Goal: Information Seeking & Learning: Find specific page/section

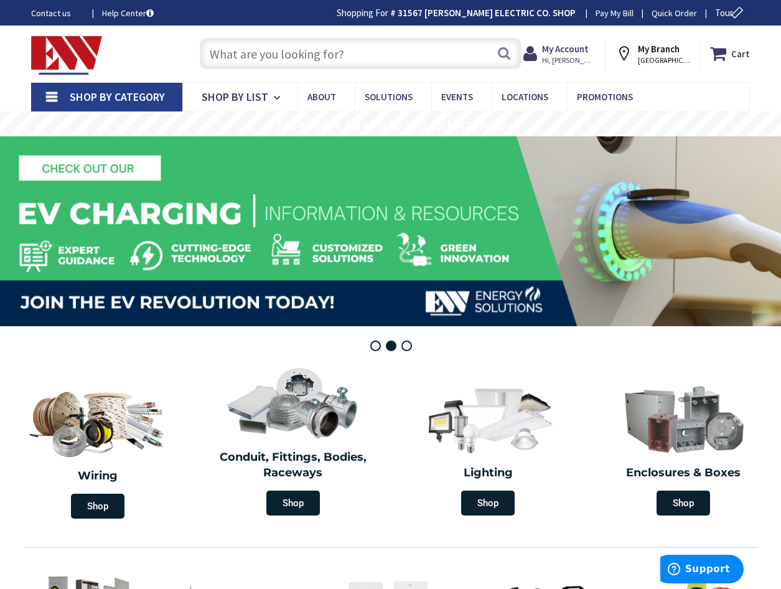
click at [250, 57] on input "text" at bounding box center [361, 53] width 322 height 31
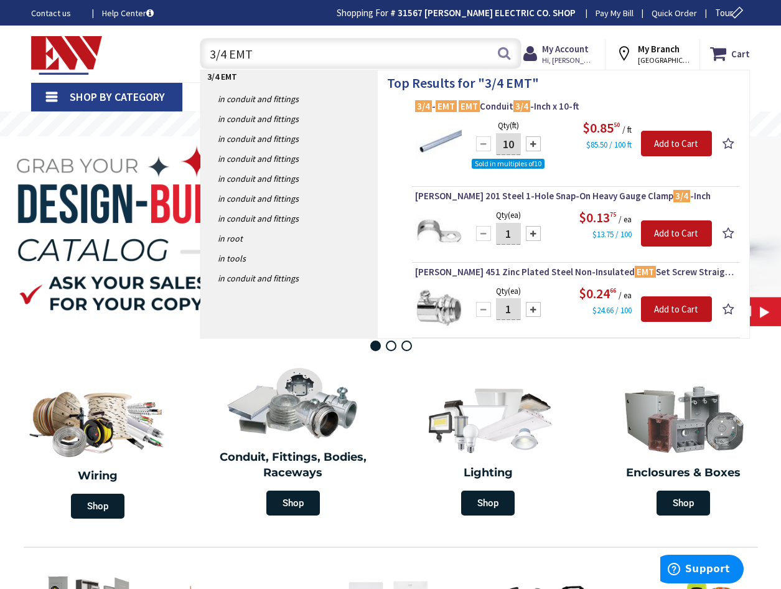
click at [330, 59] on input "3/4 EMT" at bounding box center [361, 53] width 322 height 31
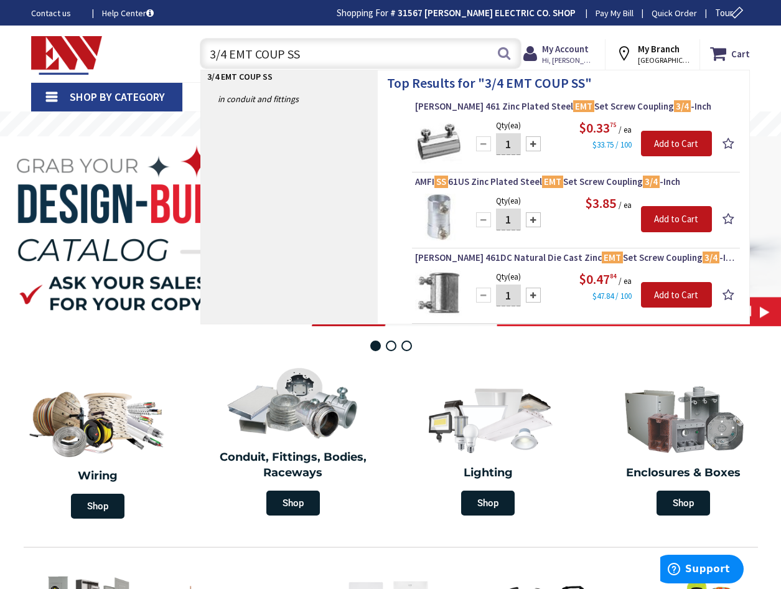
click at [335, 50] on input "3/4 EMT COUP SS" at bounding box center [361, 53] width 322 height 31
type input "3"
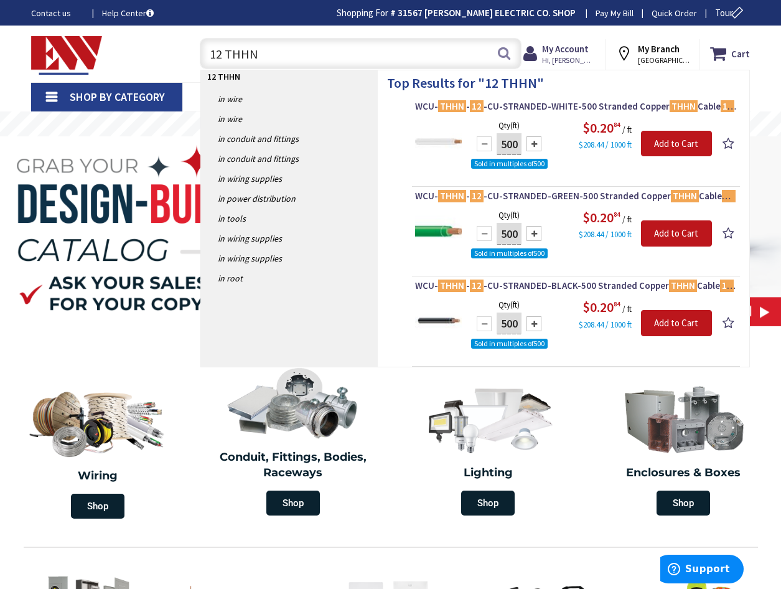
click at [266, 46] on input "12 THHN" at bounding box center [361, 53] width 322 height 31
type input "1"
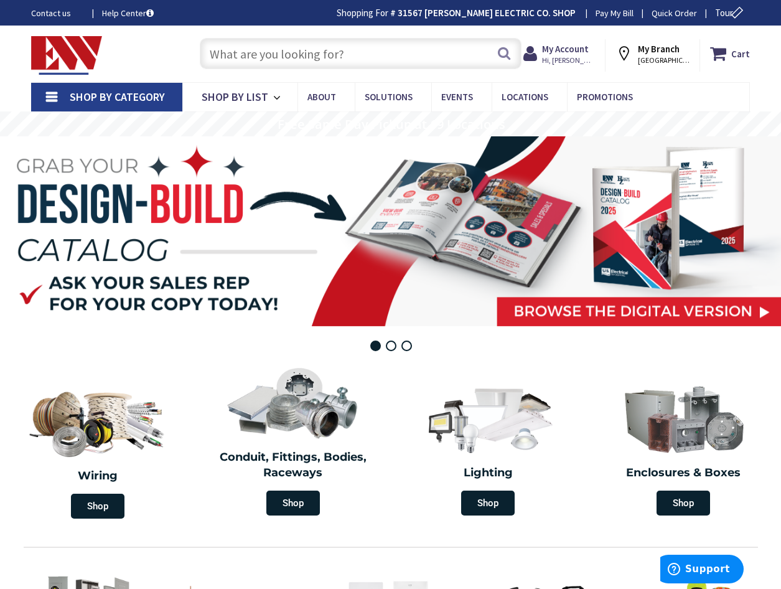
click at [299, 63] on input "text" at bounding box center [361, 53] width 322 height 31
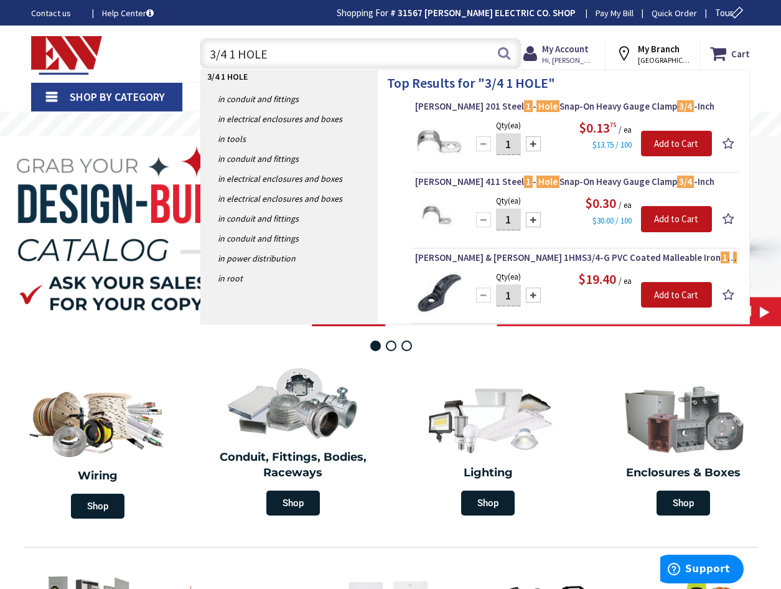
click at [390, 63] on input "3/4 1 HOLE" at bounding box center [361, 53] width 322 height 31
type input "3"
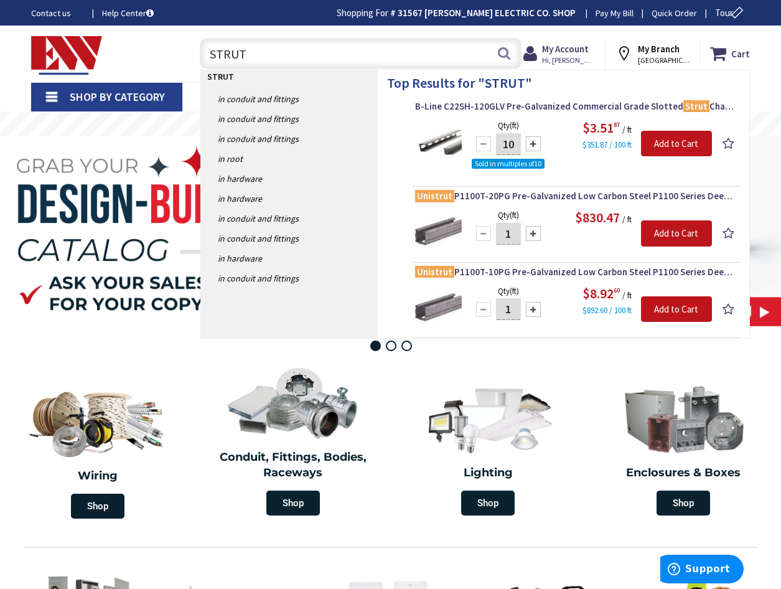
click at [303, 58] on input "STRUT" at bounding box center [361, 53] width 322 height 31
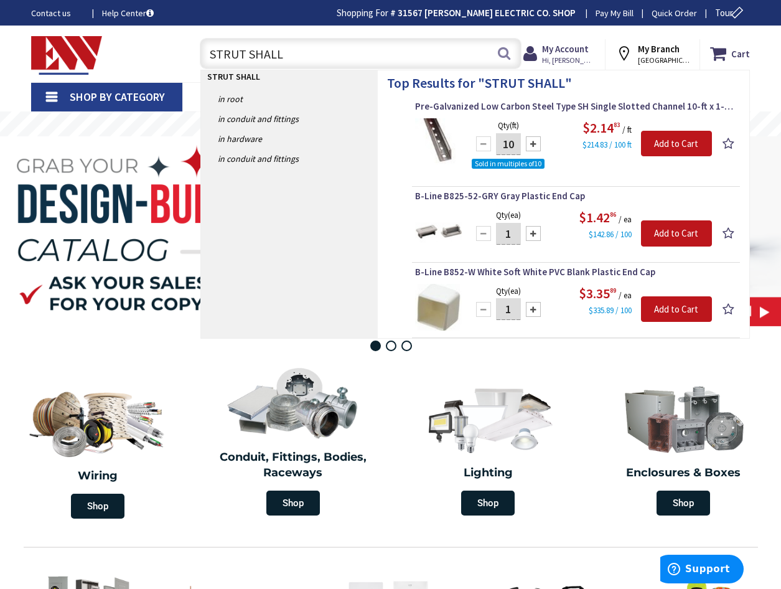
click at [285, 52] on input "STRUT SHALL" at bounding box center [361, 53] width 322 height 31
click at [298, 62] on input "STRUT SHALLOW" at bounding box center [361, 53] width 322 height 31
type input "S"
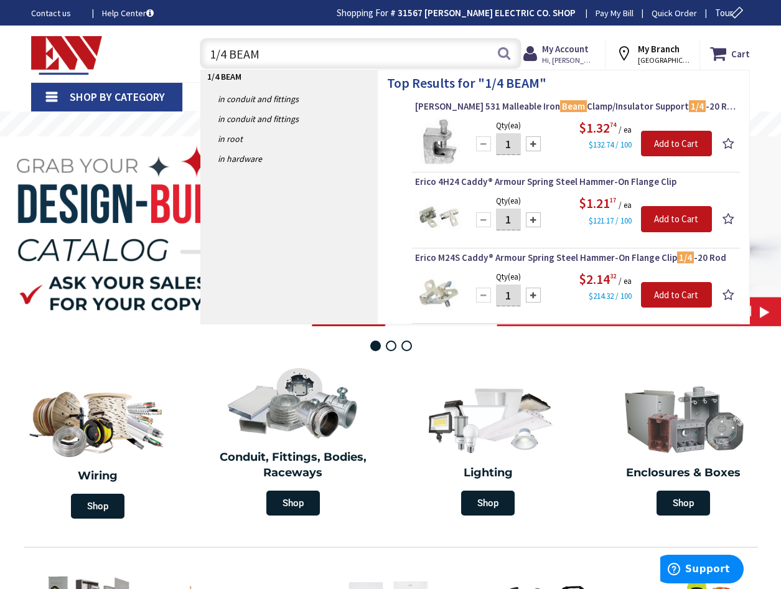
click at [287, 55] on input "1/4 BEAM" at bounding box center [361, 53] width 322 height 31
type input "1"
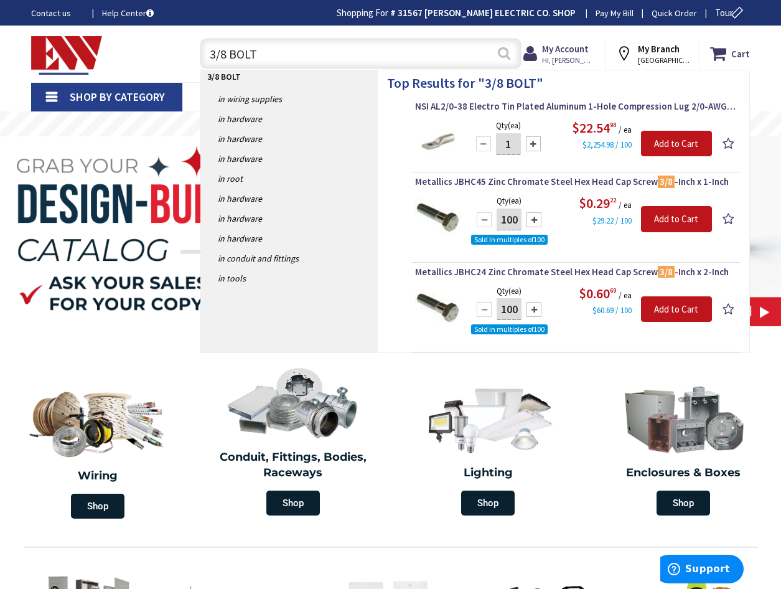
type input "3/8 BOLT"
click at [507, 52] on button "Search" at bounding box center [504, 53] width 16 height 28
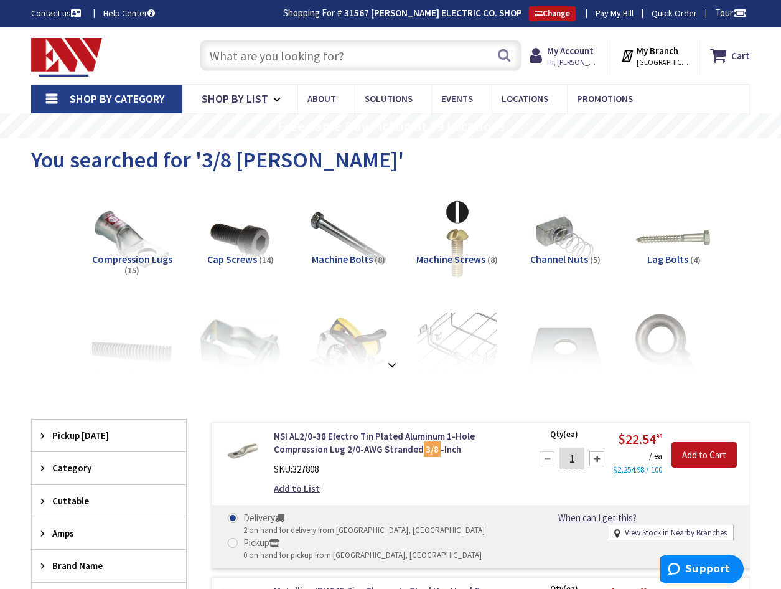
click at [294, 55] on input "text" at bounding box center [361, 55] width 322 height 31
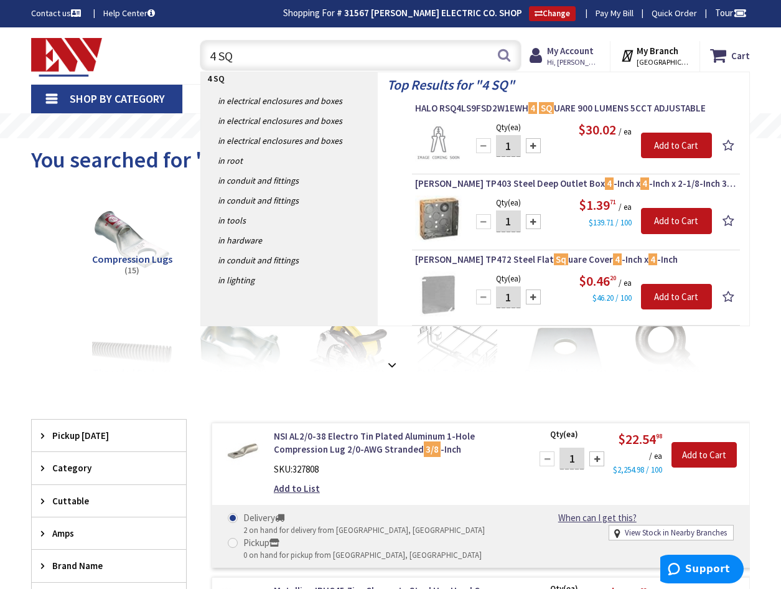
click at [244, 56] on input "4 SQ" at bounding box center [361, 55] width 322 height 31
type input "4"
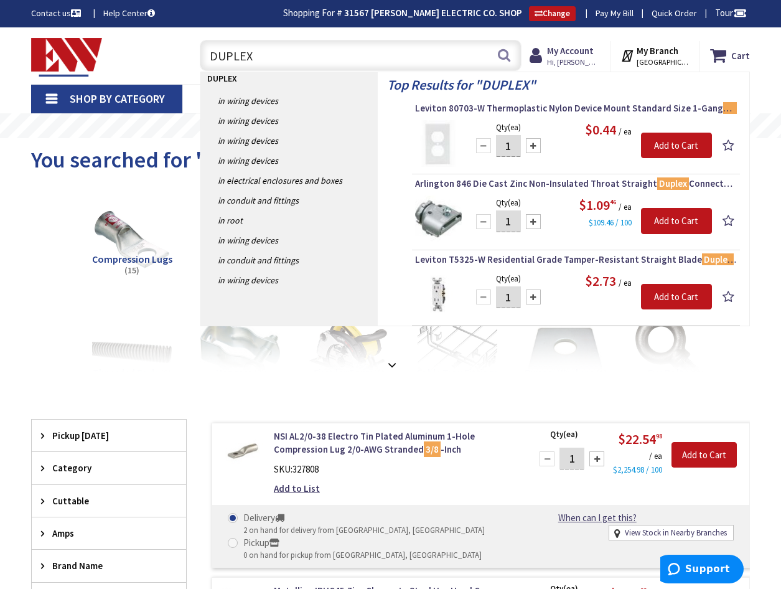
click at [303, 56] on input "DUPLEX" at bounding box center [361, 55] width 322 height 31
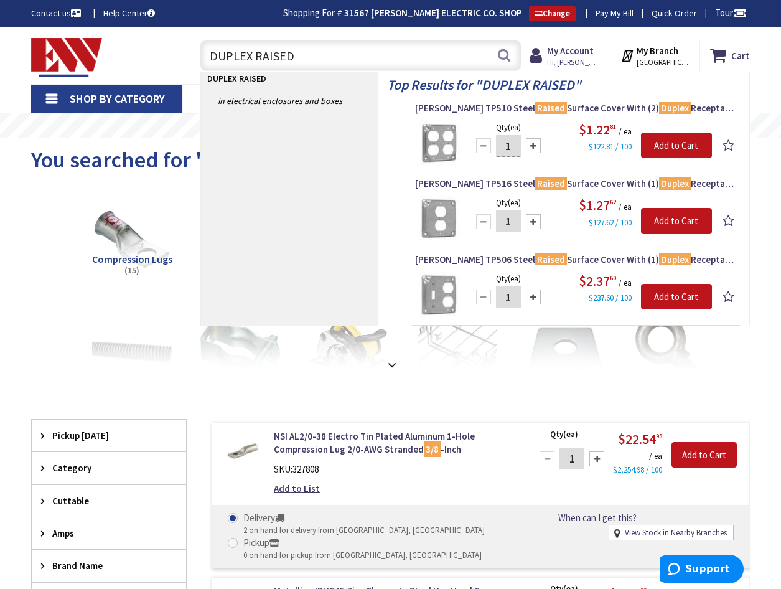
click at [323, 53] on input "DUPLEX RAISED" at bounding box center [361, 55] width 322 height 31
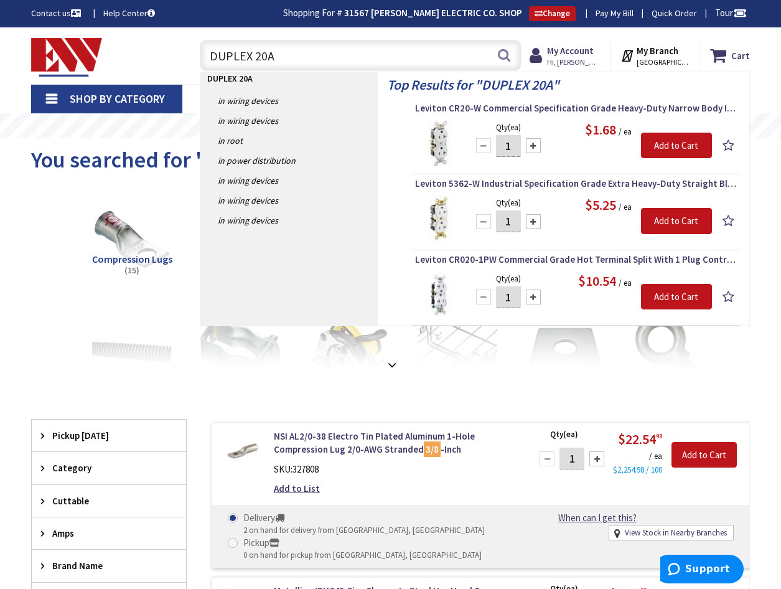
click at [333, 60] on input "DUPLEX 20A" at bounding box center [361, 55] width 322 height 31
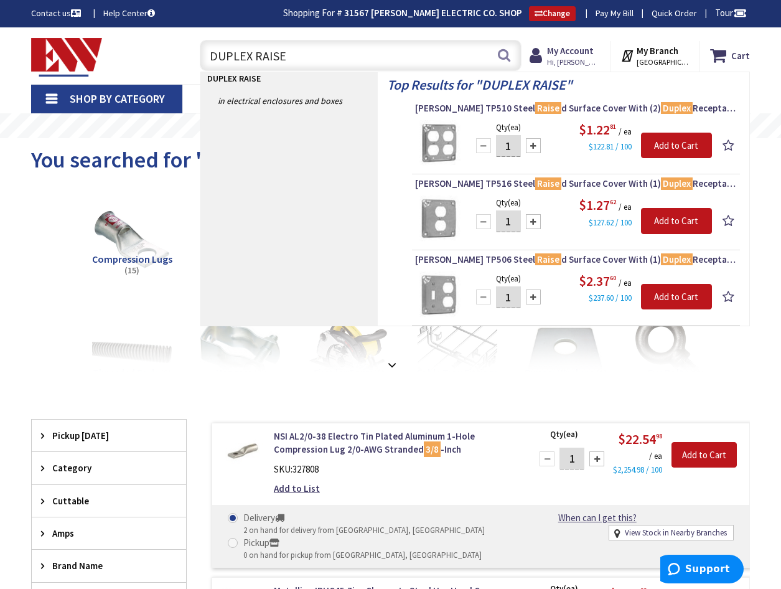
click at [337, 52] on input "DUPLEX RAISE" at bounding box center [361, 55] width 322 height 31
type input "D"
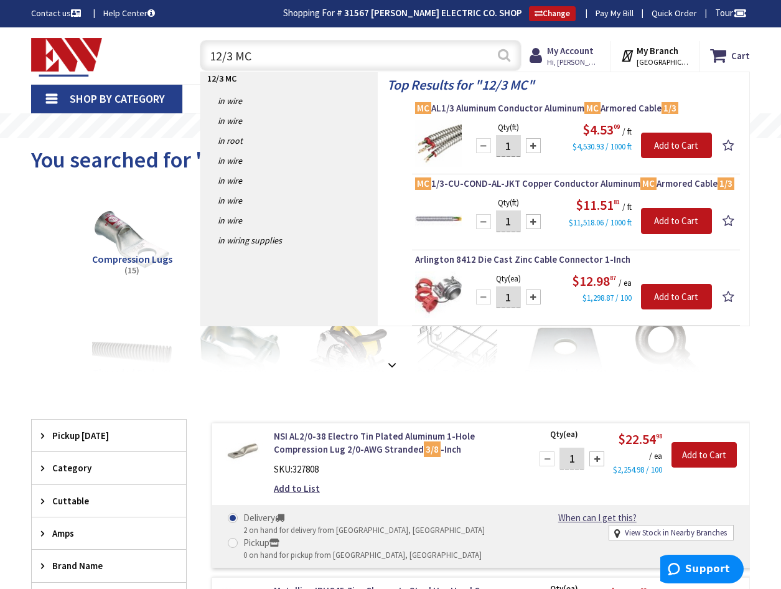
type input "12/3 MC"
click at [507, 55] on button "Search" at bounding box center [504, 55] width 16 height 28
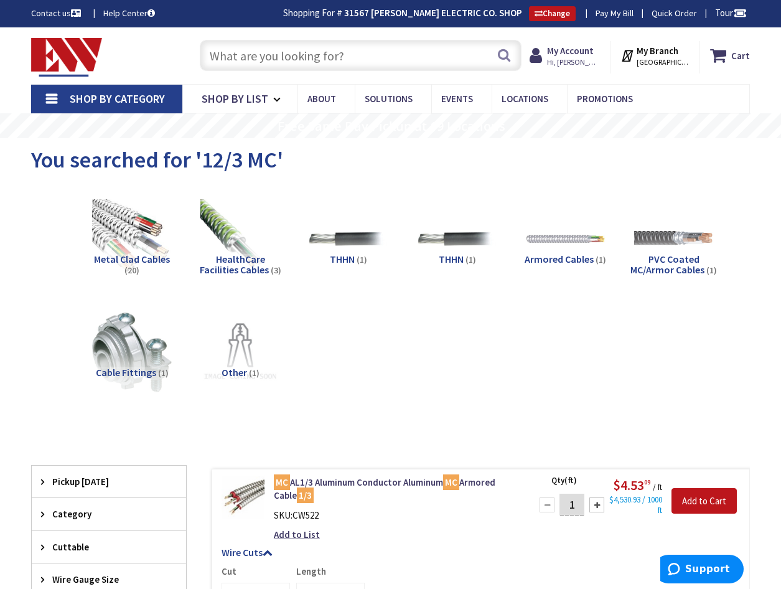
click at [258, 59] on input "text" at bounding box center [361, 55] width 322 height 31
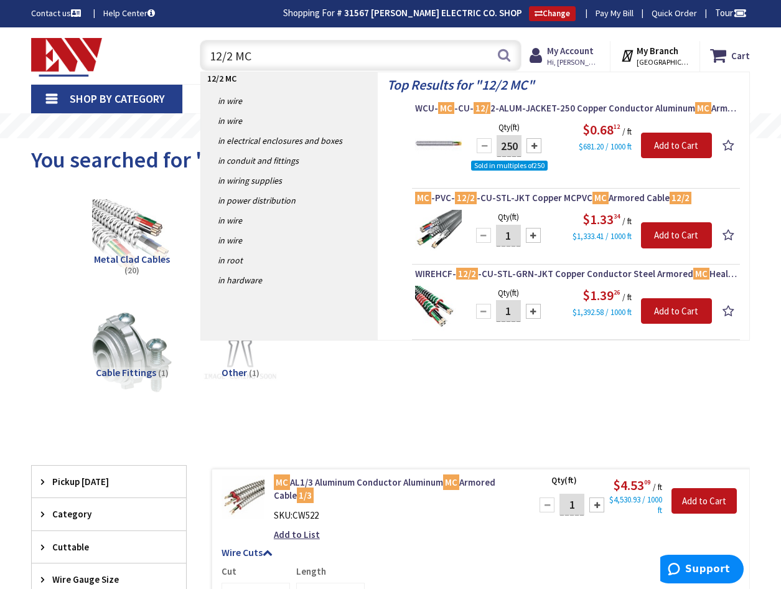
click at [261, 54] on input "12/2 MC" at bounding box center [361, 55] width 322 height 31
type input "1"
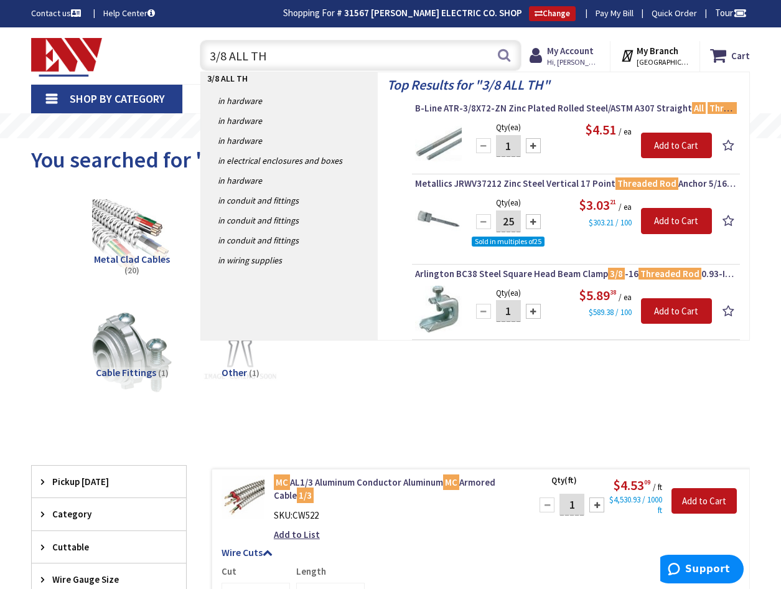
type input "3/8 ALL TH"
click at [428, 139] on img at bounding box center [438, 143] width 47 height 47
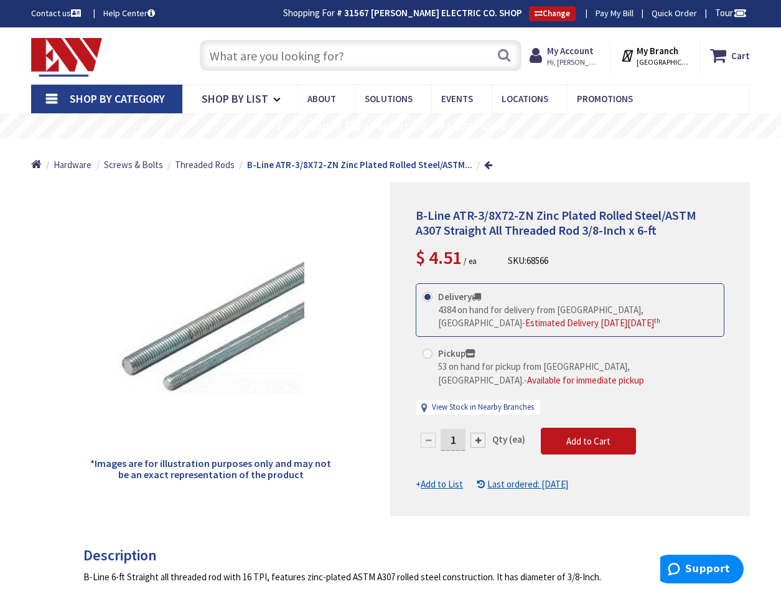
click at [308, 54] on input "text" at bounding box center [361, 55] width 322 height 31
click at [304, 60] on input "text" at bounding box center [361, 55] width 322 height 31
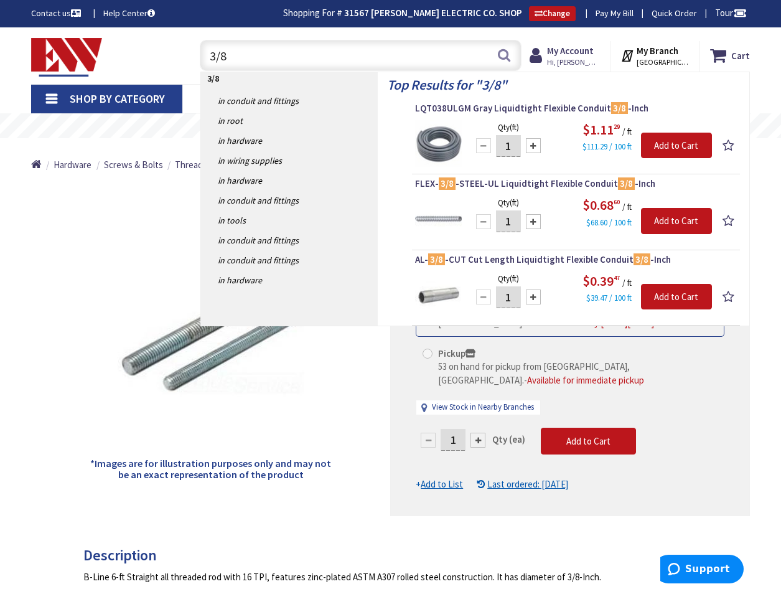
click at [263, 60] on input "3/8" at bounding box center [361, 55] width 322 height 31
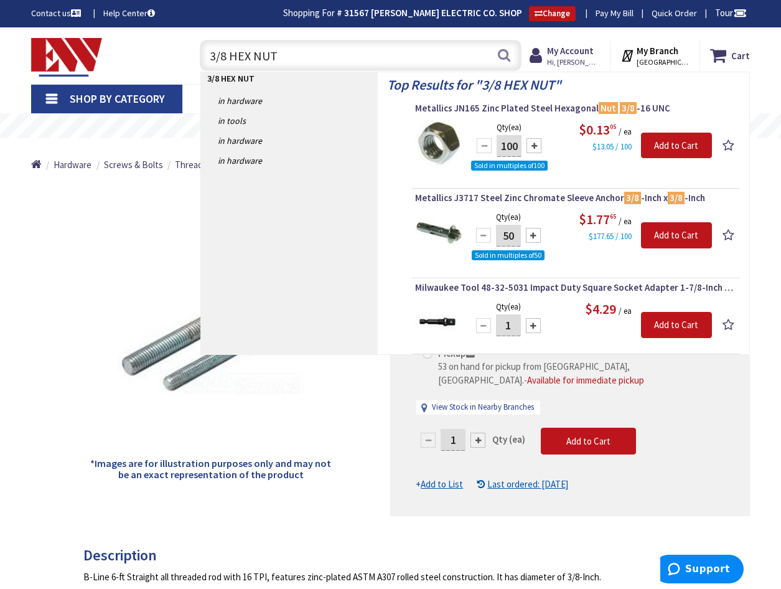
click at [307, 51] on input "3/8 HEX NUT" at bounding box center [361, 55] width 322 height 31
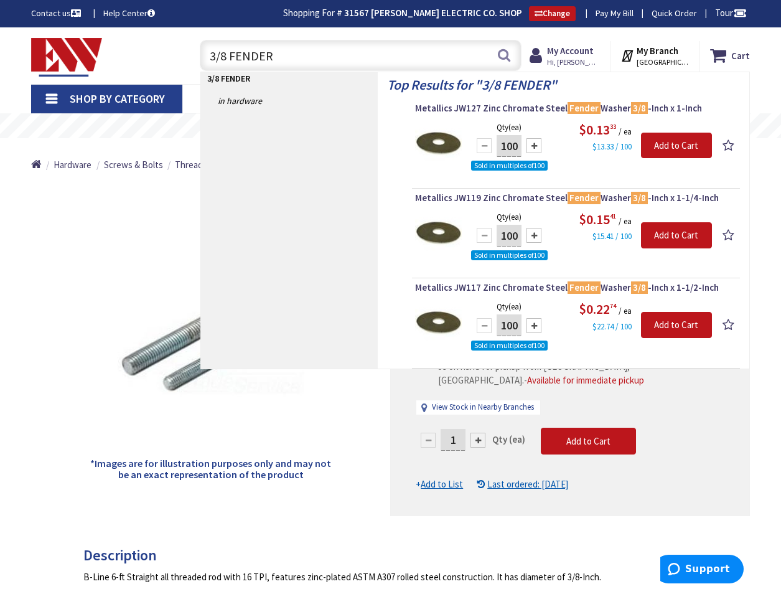
click at [291, 63] on input "3/8 FENDER" at bounding box center [361, 55] width 322 height 31
type input "3"
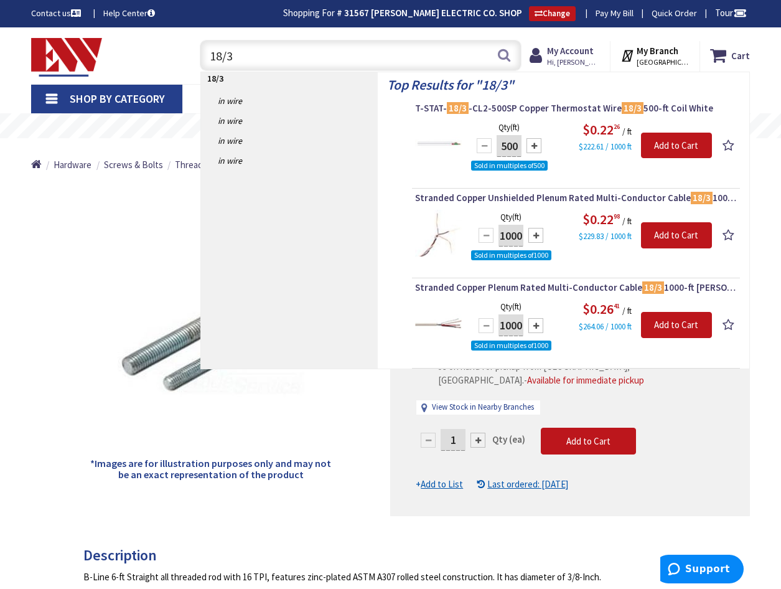
click at [240, 50] on input "18/3" at bounding box center [361, 55] width 322 height 31
type input "1"
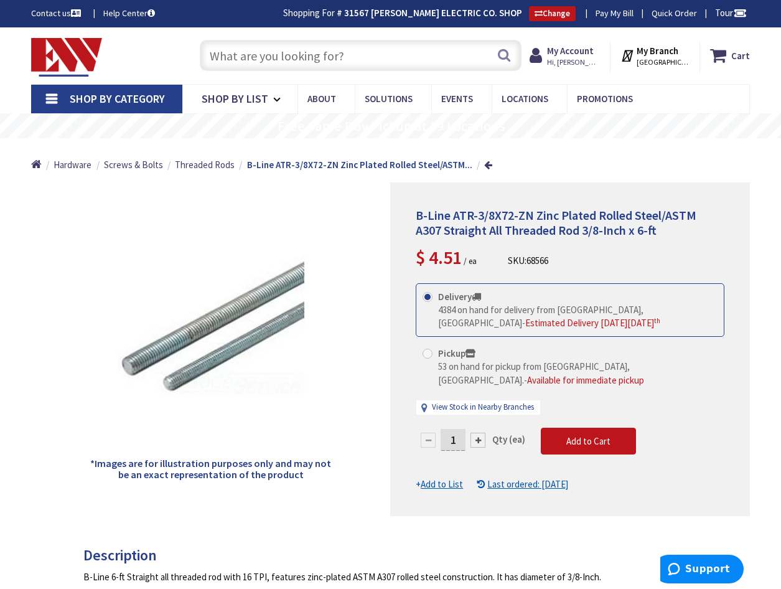
click at [238, 55] on input "text" at bounding box center [361, 55] width 322 height 31
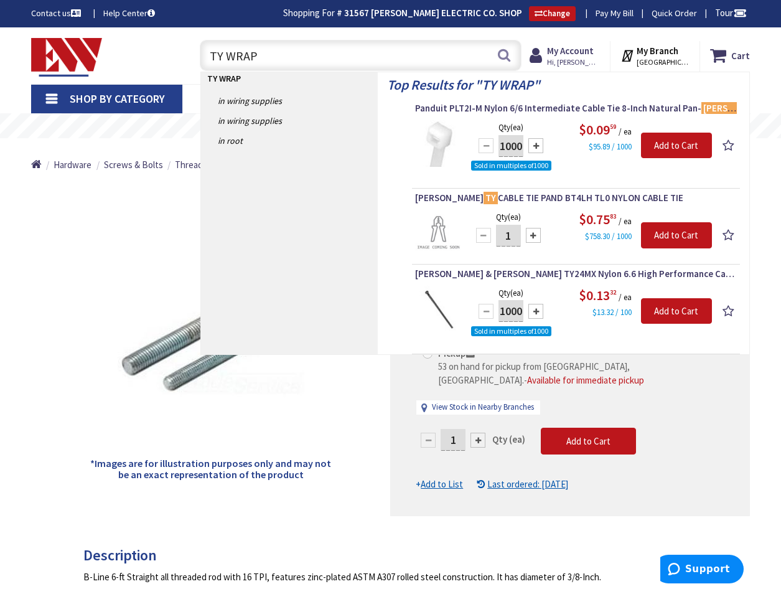
click at [308, 67] on input "TY WRAP" at bounding box center [361, 55] width 322 height 31
type input "T"
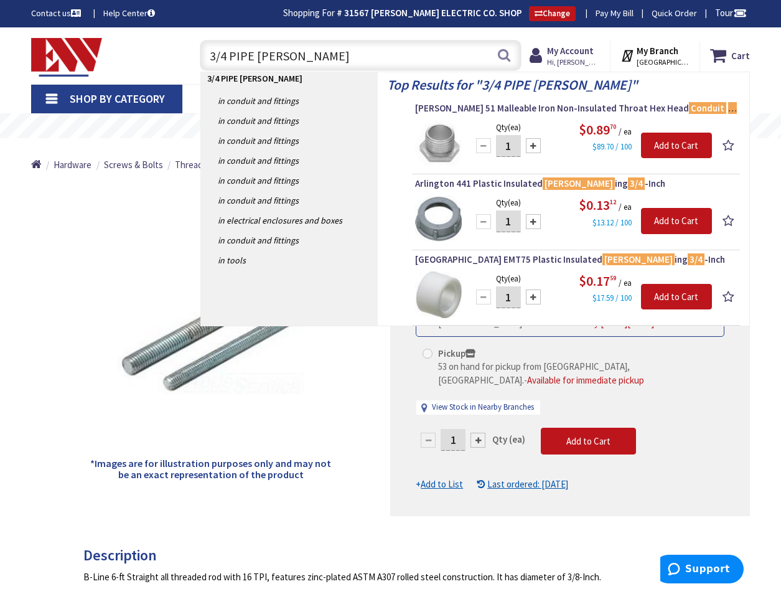
click at [337, 59] on input "3/4 PIPE BUSH" at bounding box center [361, 55] width 322 height 31
type input "3"
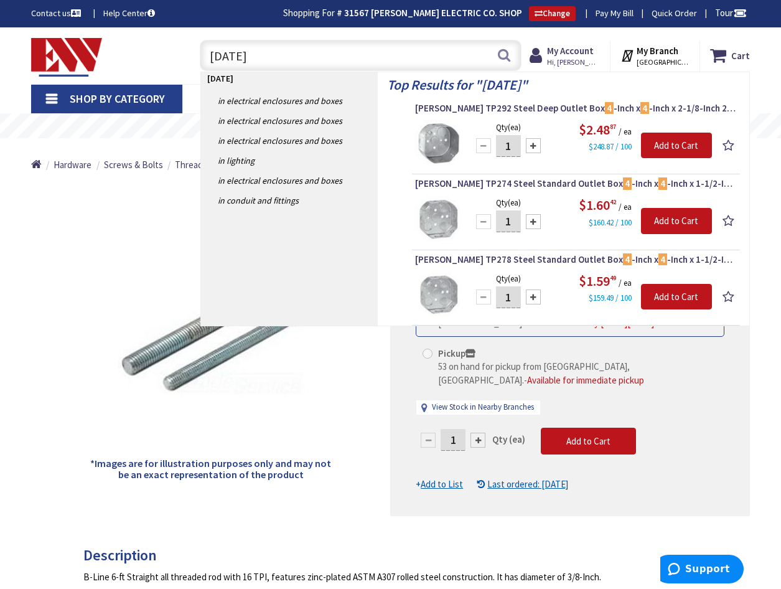
click at [264, 48] on input "4 OCT" at bounding box center [361, 55] width 322 height 31
type input "4"
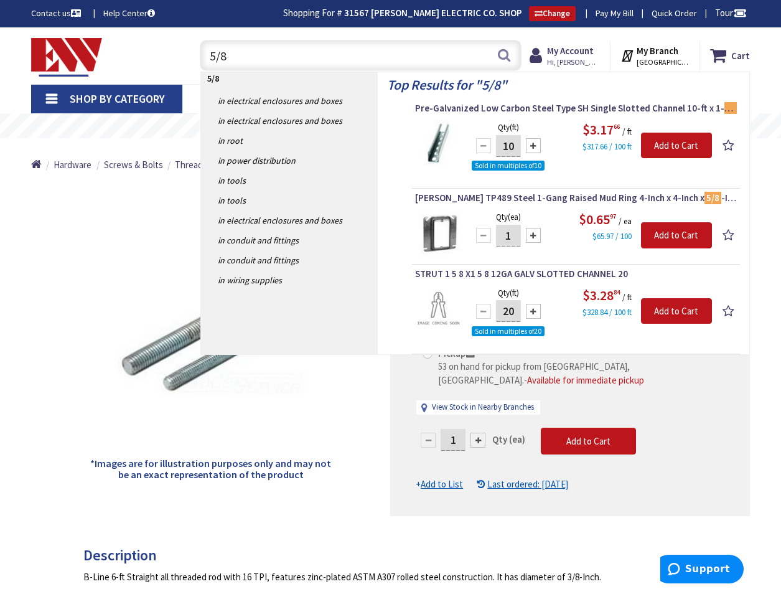
click at [277, 45] on input "5/8" at bounding box center [361, 55] width 322 height 31
type input "5"
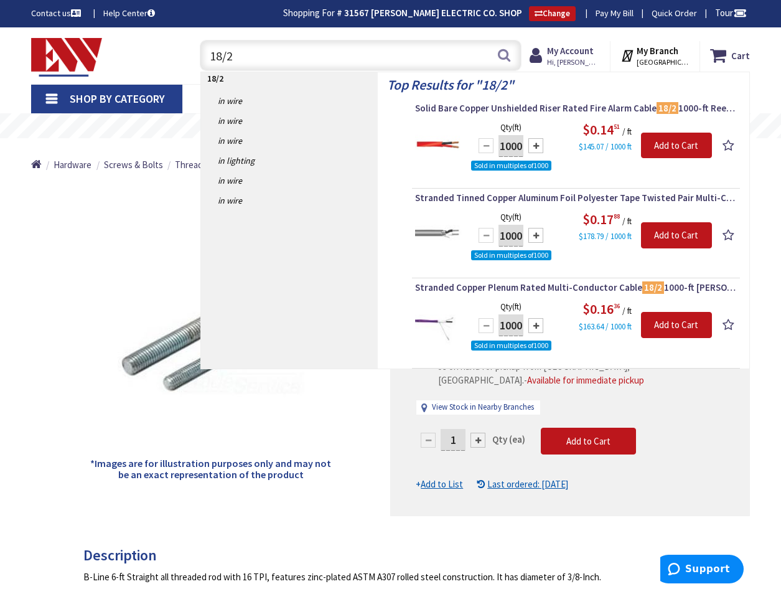
click at [296, 58] on input "18/2" at bounding box center [361, 55] width 322 height 31
type input "1"
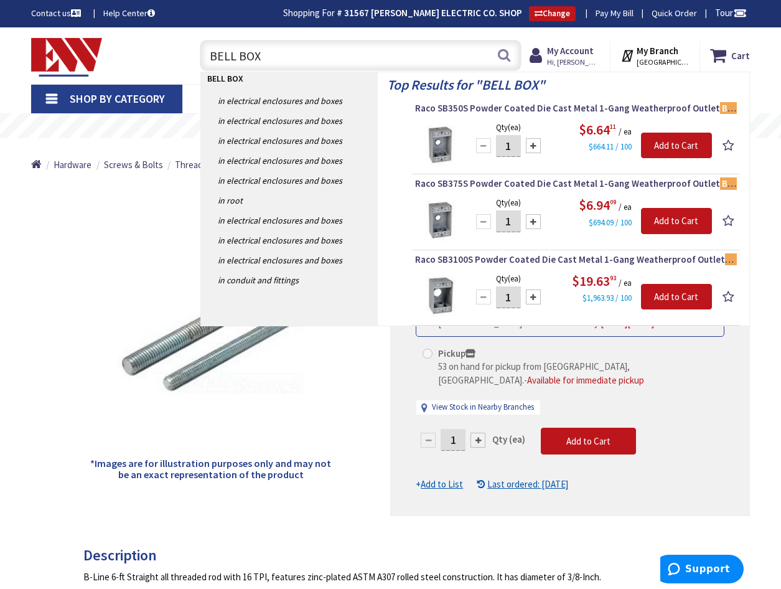
click at [307, 62] on input "BELL BOX" at bounding box center [361, 55] width 322 height 31
type input "B"
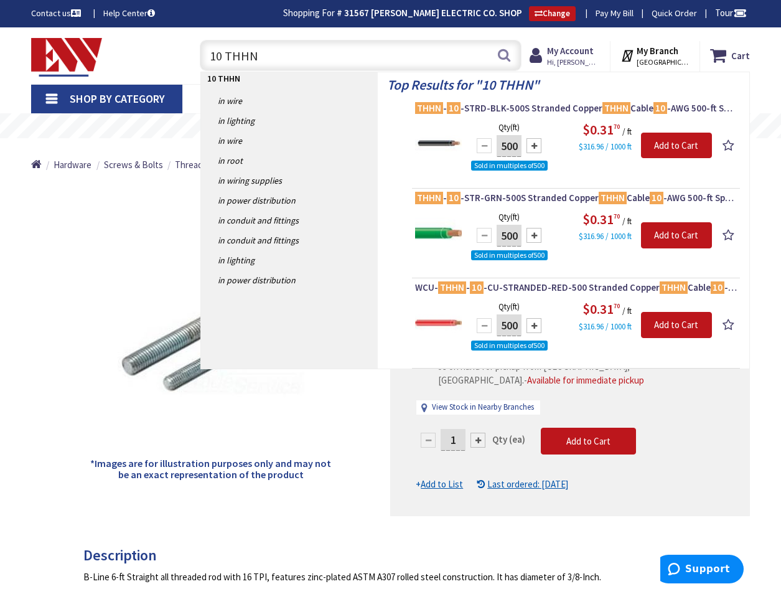
click at [297, 60] on input "10 THHN" at bounding box center [361, 55] width 322 height 31
type input "1"
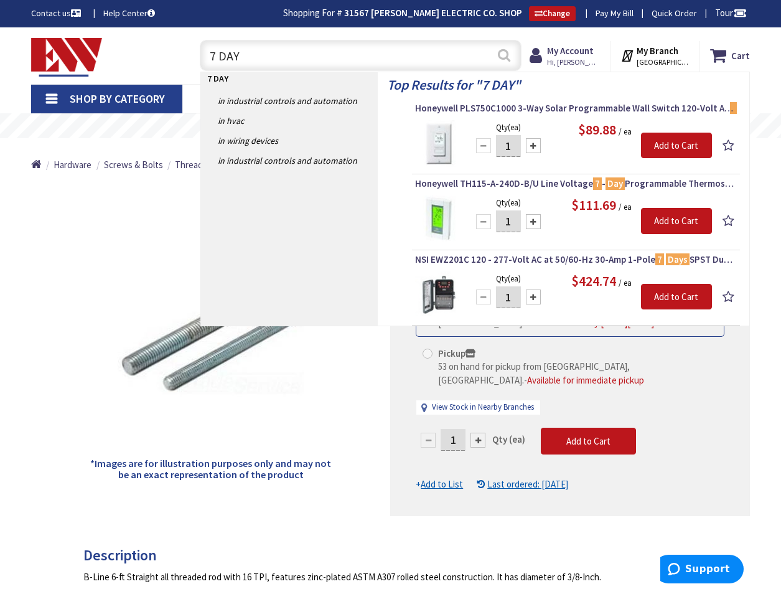
type input "7 DAY"
click at [509, 54] on button "Search" at bounding box center [504, 55] width 16 height 28
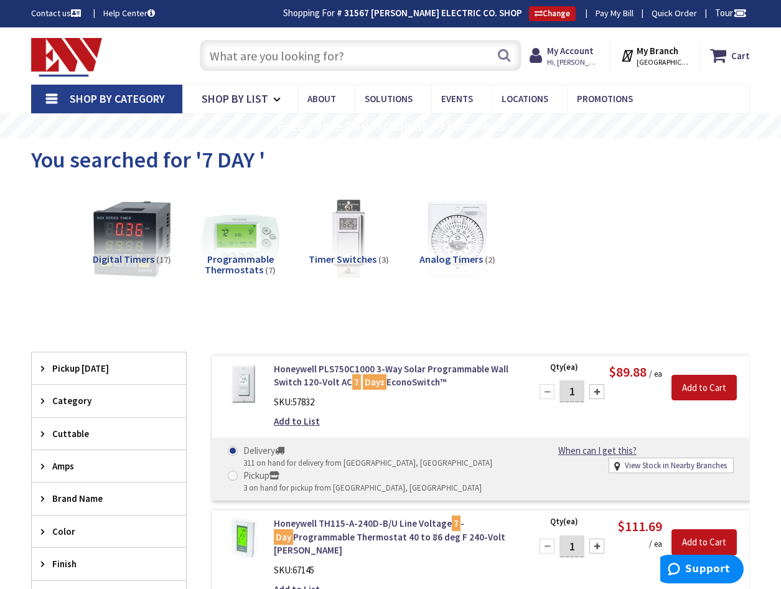
click at [248, 50] on input "text" at bounding box center [361, 55] width 322 height 31
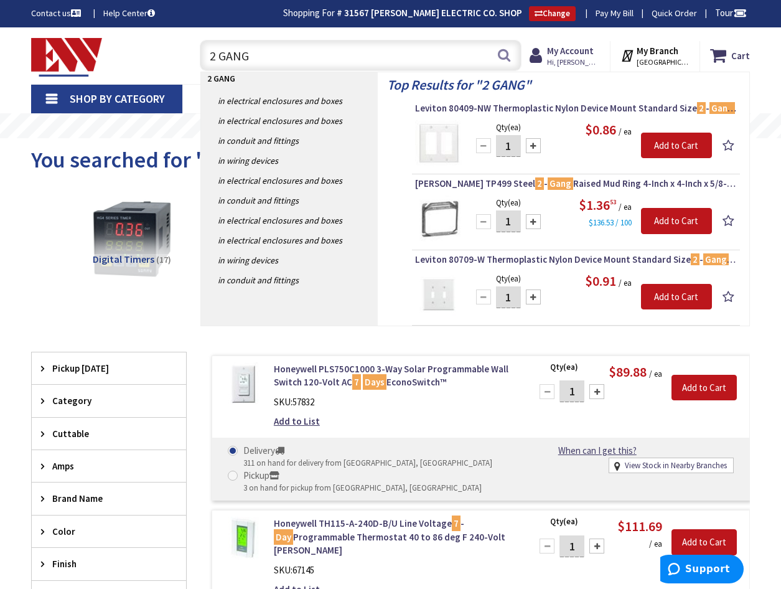
click at [299, 58] on input "2 GANG" at bounding box center [361, 55] width 322 height 31
type input "2"
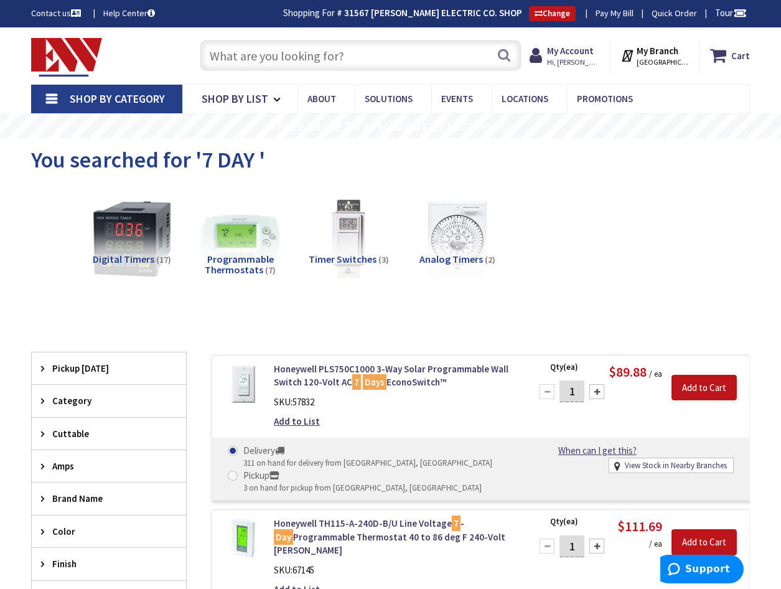
click at [314, 51] on input "text" at bounding box center [361, 55] width 322 height 31
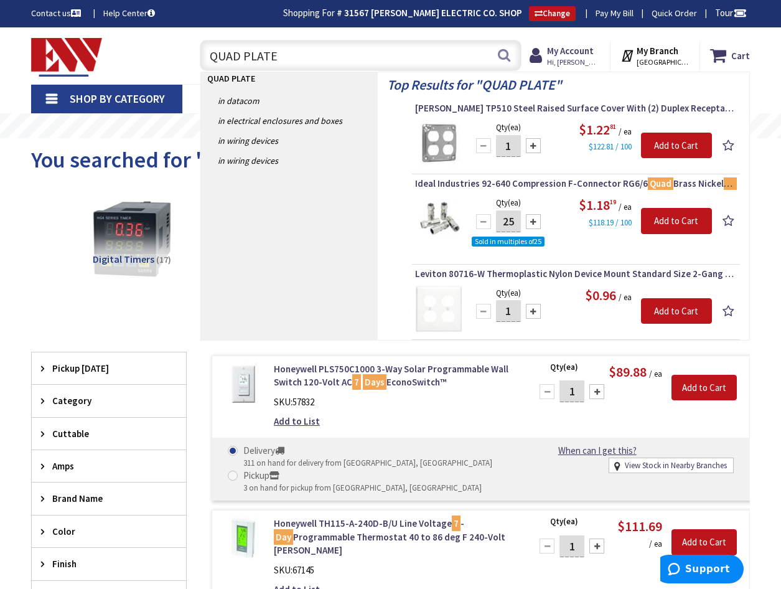
click at [293, 55] on input "QUAD PLATE" at bounding box center [361, 55] width 322 height 31
type input "Q"
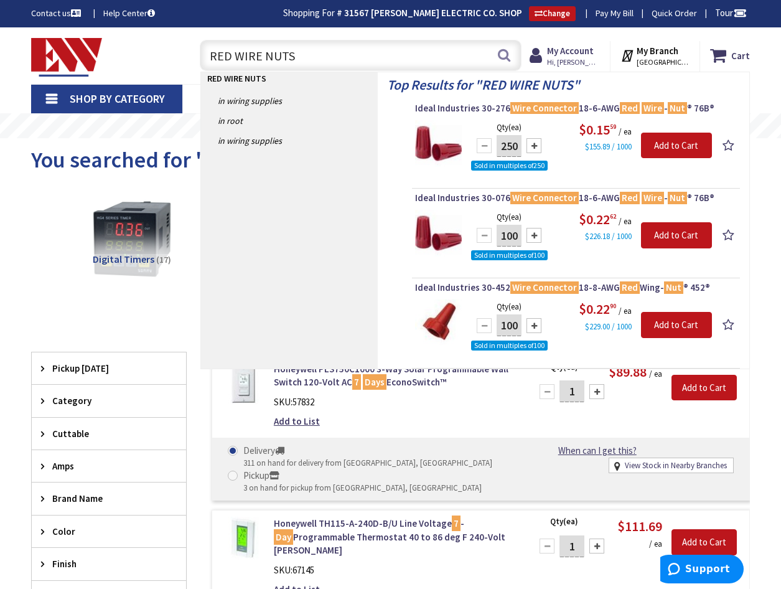
click at [318, 55] on input "RED WIRE NUTS" at bounding box center [361, 55] width 322 height 31
type input "R"
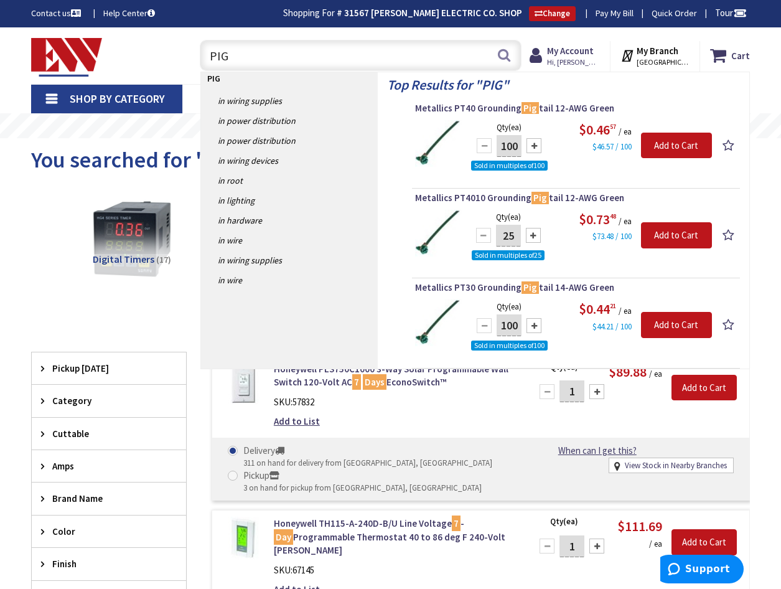
click at [263, 59] on input "PIG" at bounding box center [361, 55] width 322 height 31
type input "P"
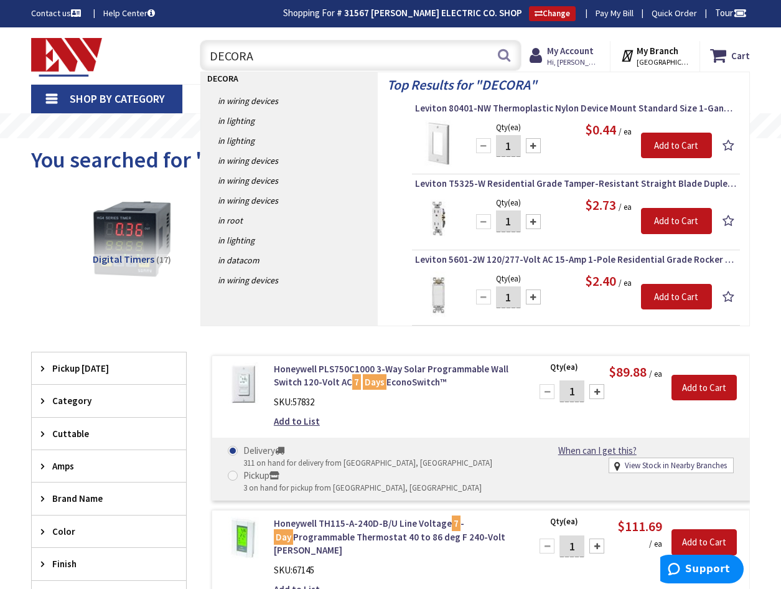
click at [264, 50] on input "DECORA" at bounding box center [361, 55] width 322 height 31
type input "D"
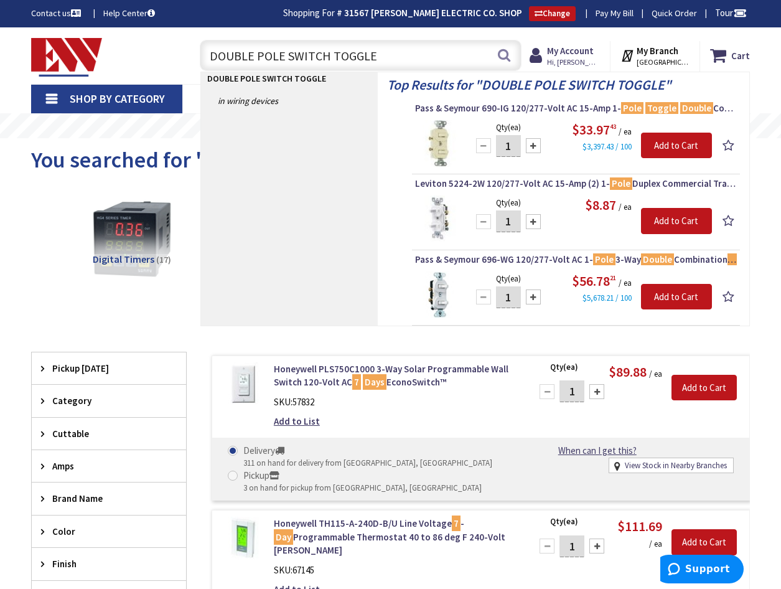
click at [255, 57] on input "DOUBLE POLE SWITCH TOGGLE" at bounding box center [361, 55] width 322 height 31
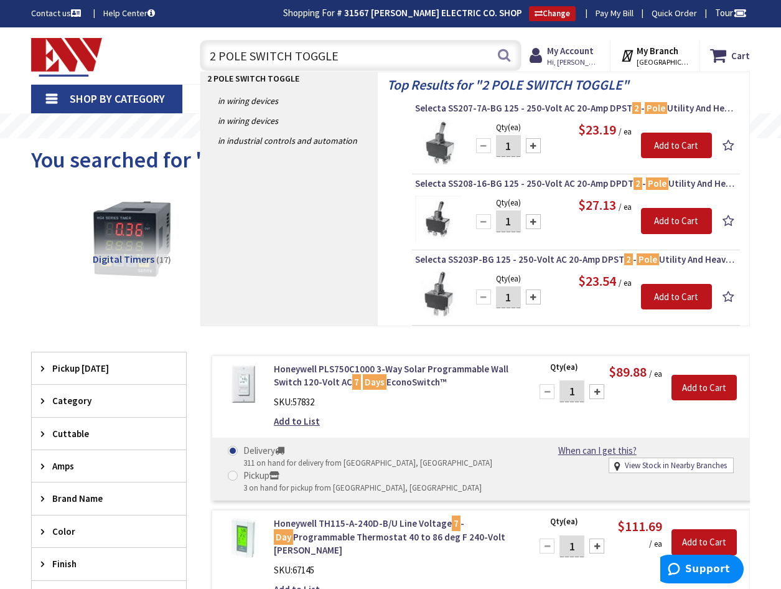
drag, startPoint x: 290, startPoint y: 54, endPoint x: 248, endPoint y: 59, distance: 42.0
click at [248, 59] on input "2 POLE SWITCH TOGGLE" at bounding box center [361, 55] width 322 height 31
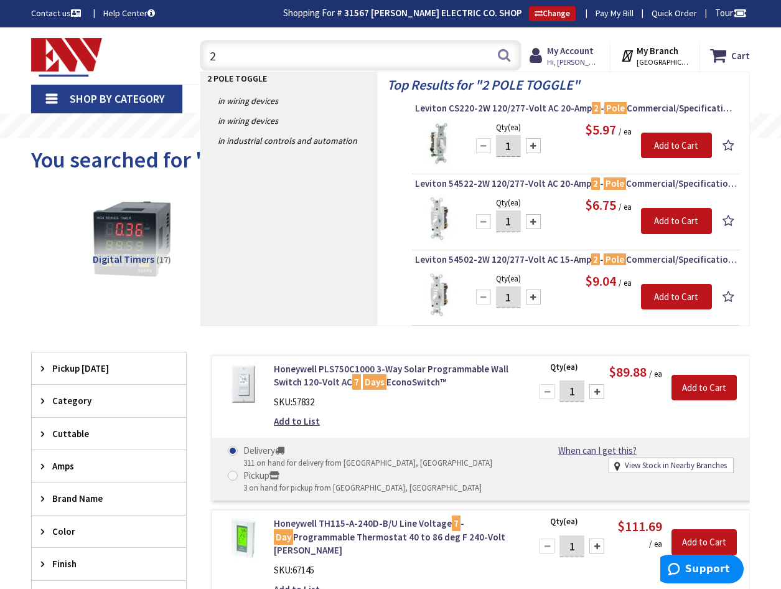
type input "2"
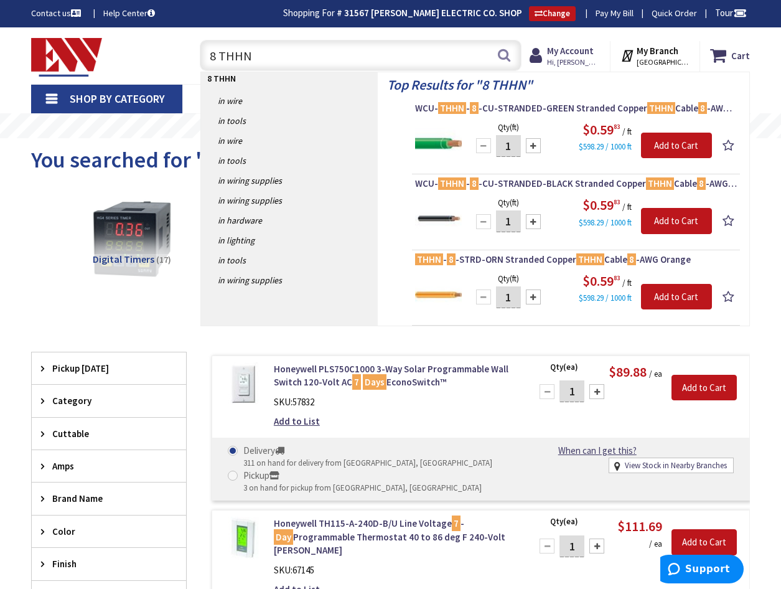
click at [267, 55] on input "8 THHN" at bounding box center [361, 55] width 322 height 31
click at [283, 54] on input "8 THHN" at bounding box center [361, 55] width 322 height 31
type input "8"
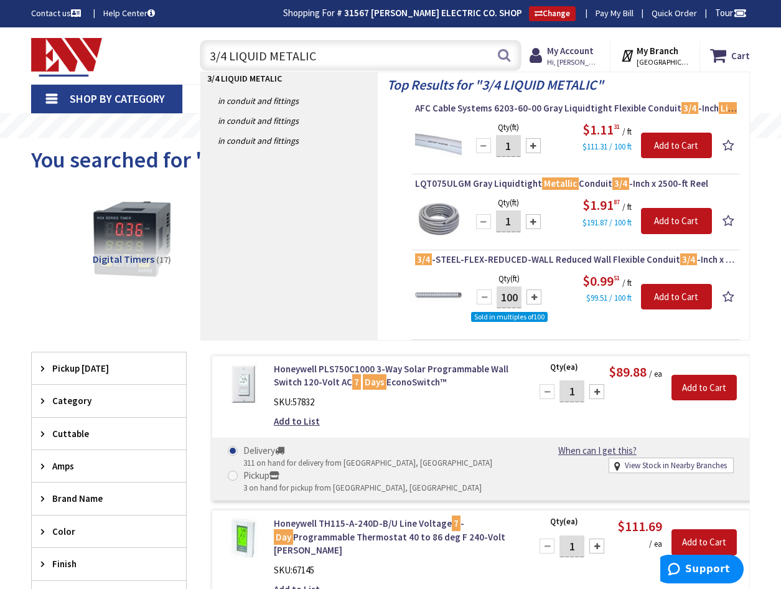
click at [372, 60] on input "3/4 LIQUID METALIC" at bounding box center [361, 55] width 322 height 31
type input "3"
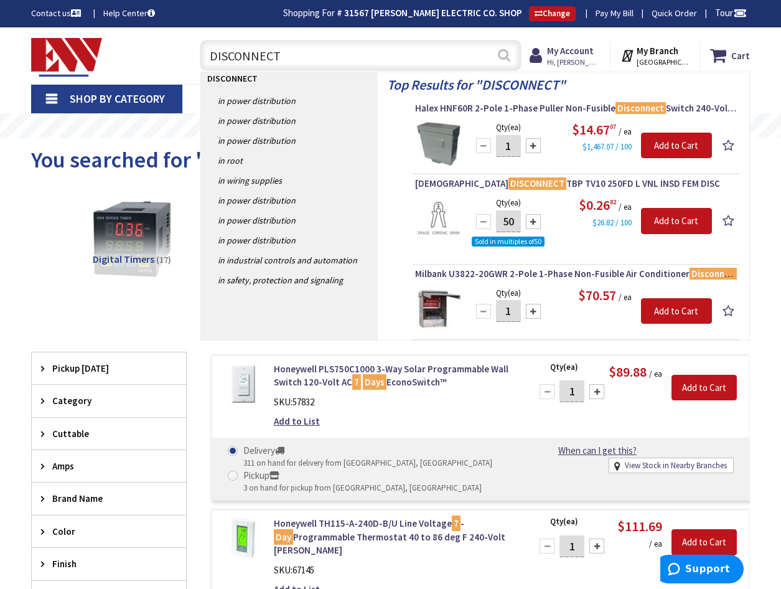
type input "DISCONNECT"
click at [504, 58] on button "Search" at bounding box center [504, 55] width 16 height 28
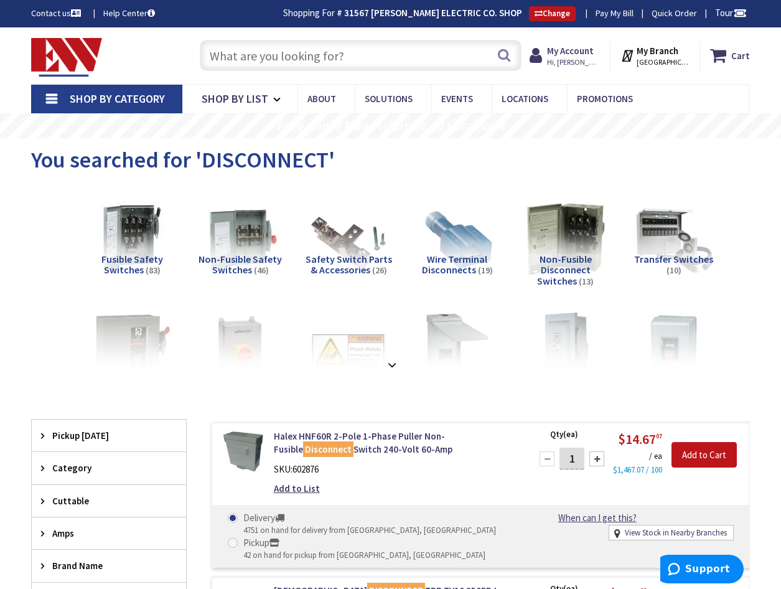
click at [350, 54] on input "text" at bounding box center [361, 55] width 322 height 31
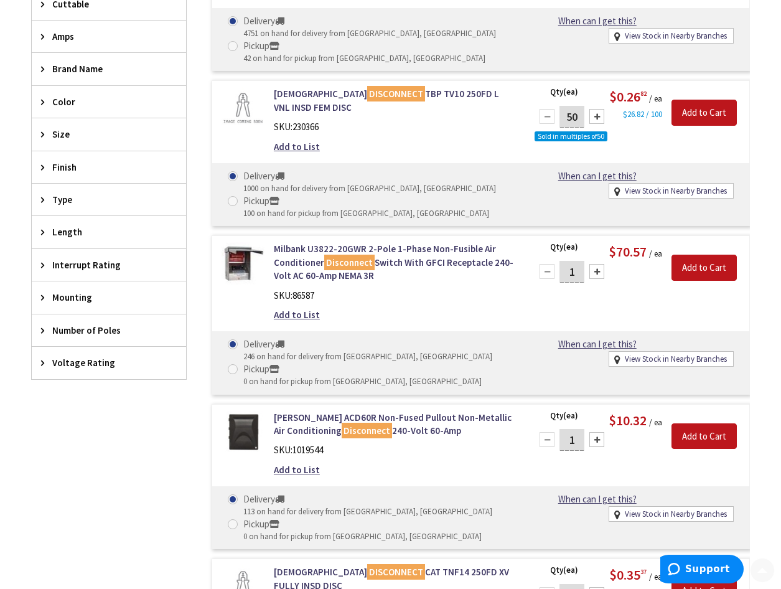
scroll to position [498, 0]
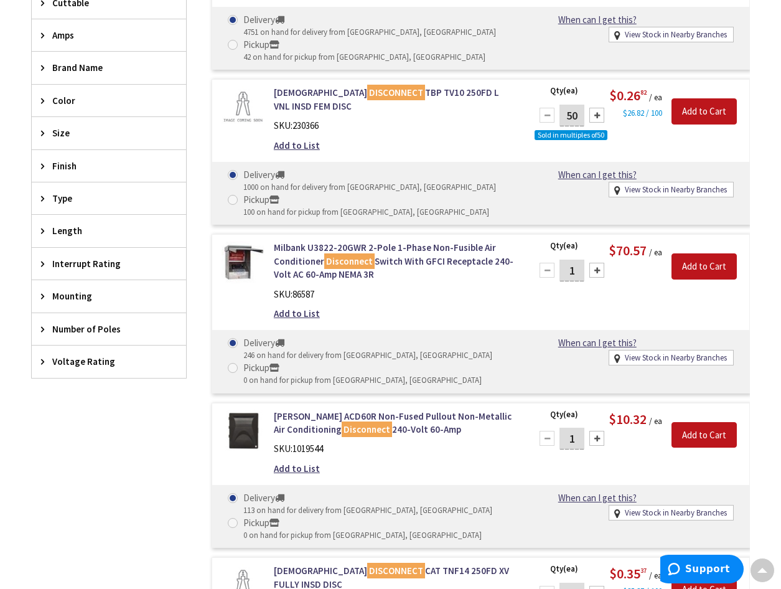
click at [110, 324] on span "Number of Poles" at bounding box center [102, 328] width 101 height 13
click at [113, 368] on span "3" at bounding box center [109, 374] width 154 height 21
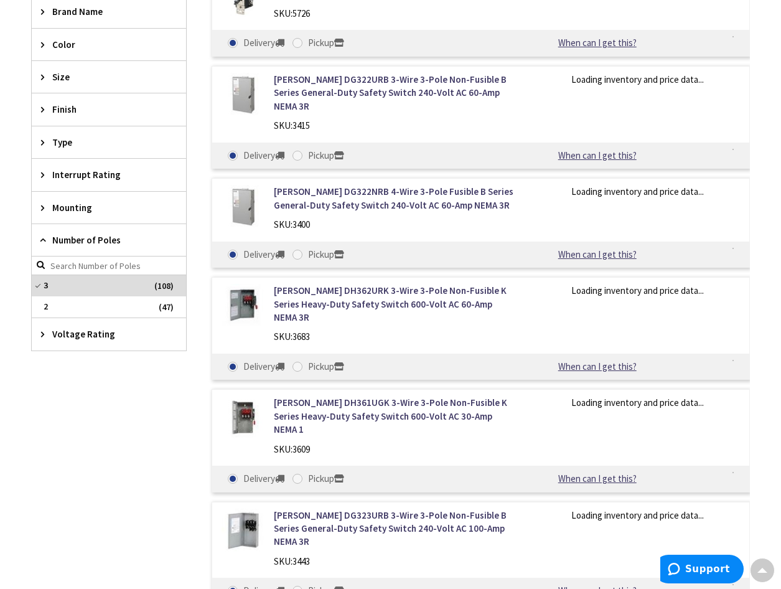
scroll to position [441, 0]
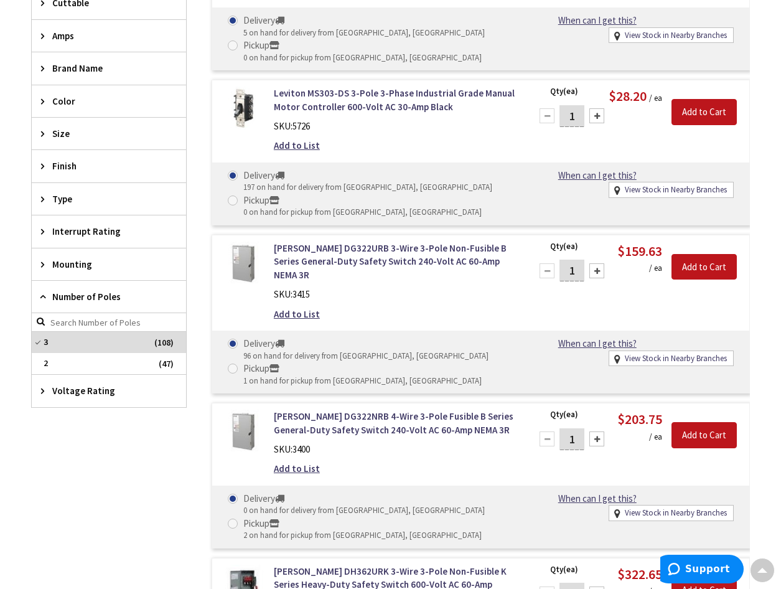
click at [76, 31] on span "Amps" at bounding box center [102, 35] width 101 height 13
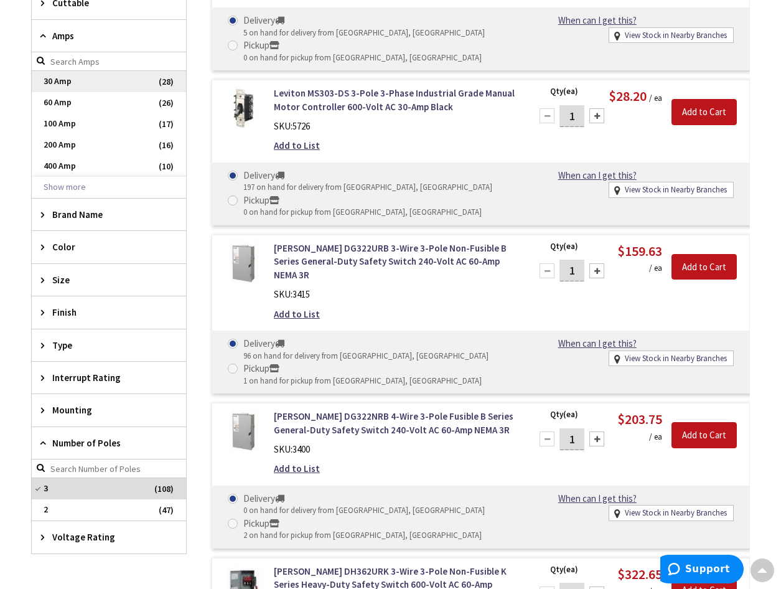
click at [73, 78] on span "30 Amp" at bounding box center [109, 81] width 154 height 21
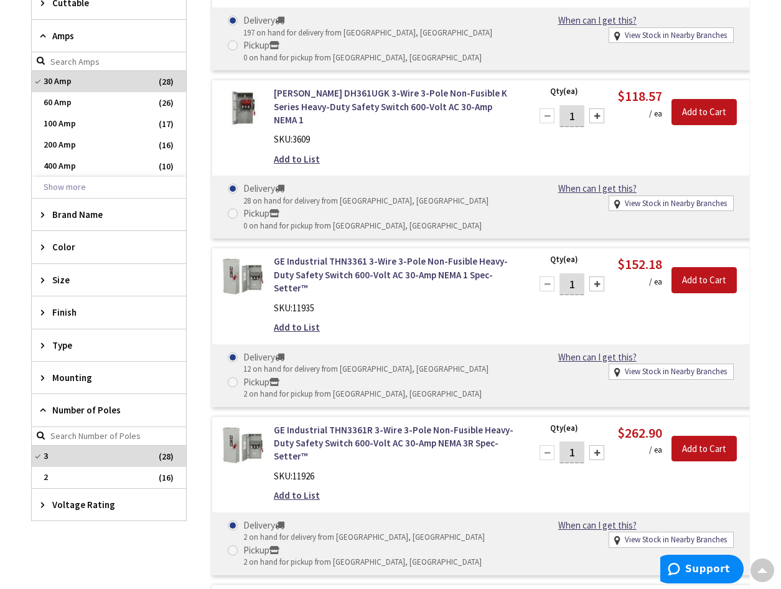
click at [129, 502] on span "Voltage Rating" at bounding box center [102, 504] width 101 height 13
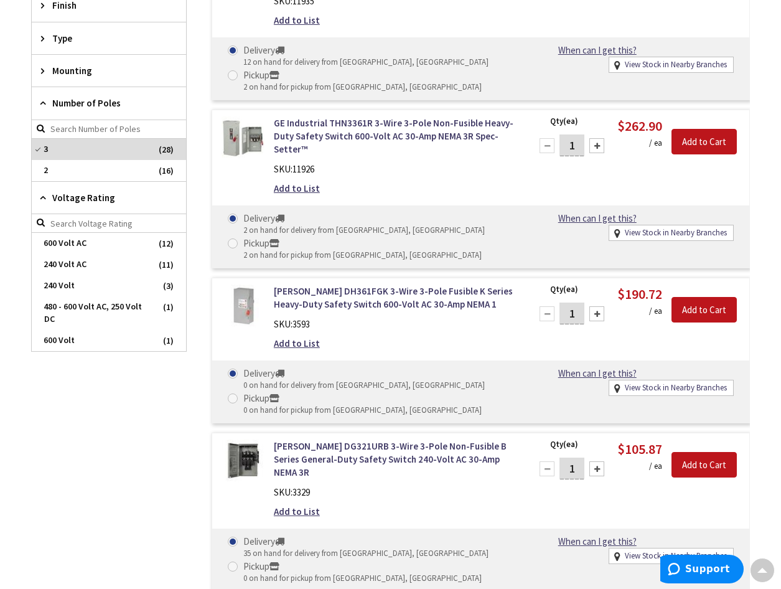
scroll to position [773, 0]
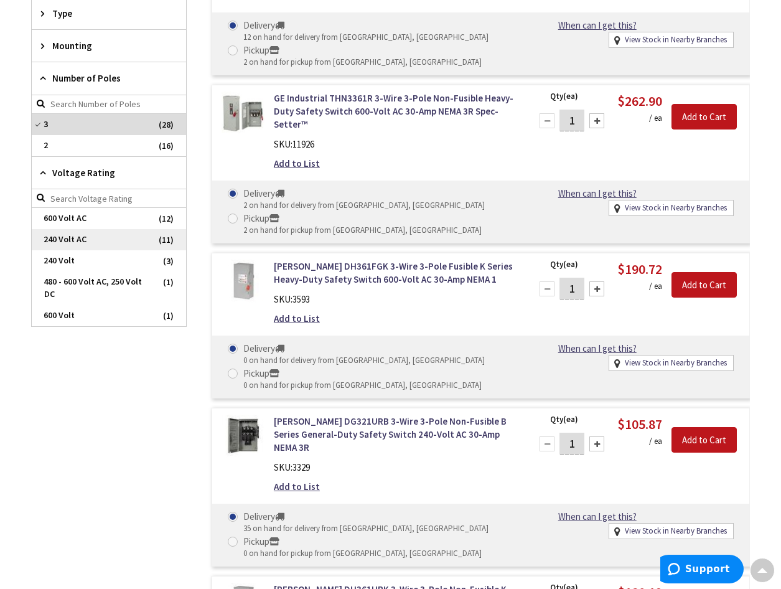
click at [121, 238] on span "240 Volt AC" at bounding box center [109, 239] width 154 height 21
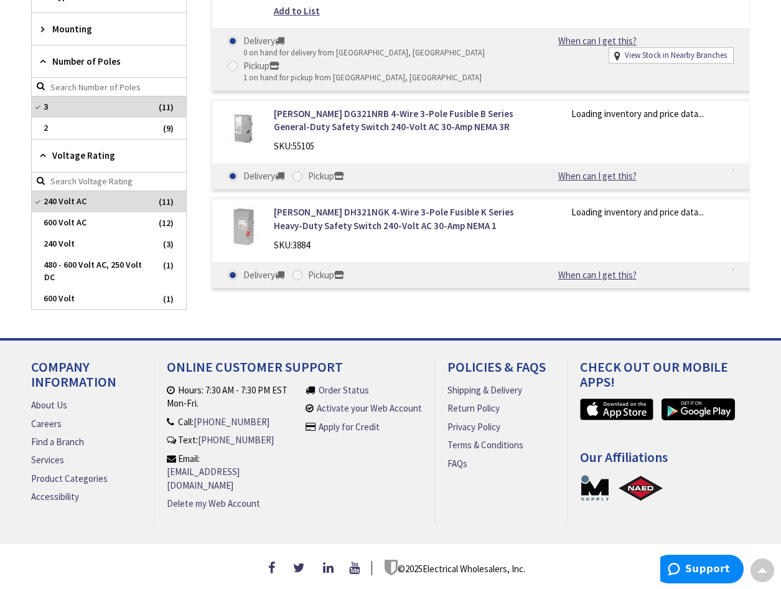
scroll to position [740, 0]
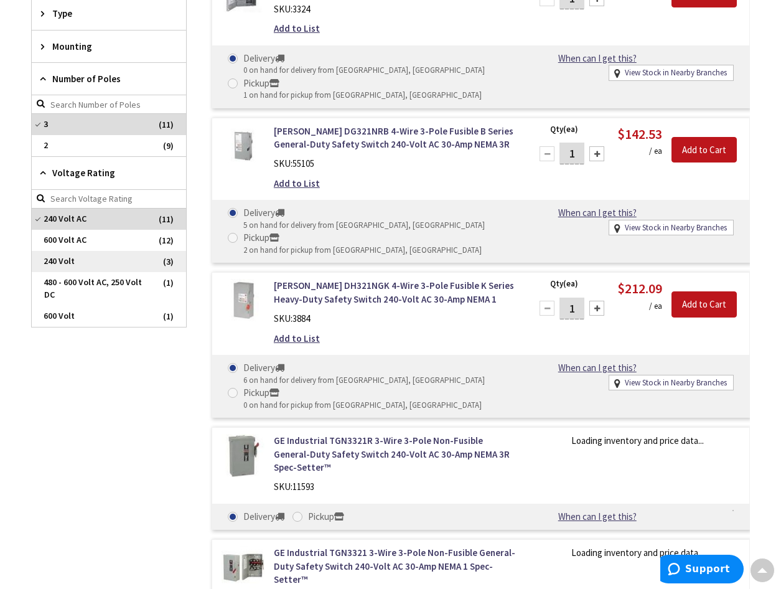
click at [106, 263] on span "240 Volt" at bounding box center [109, 261] width 154 height 21
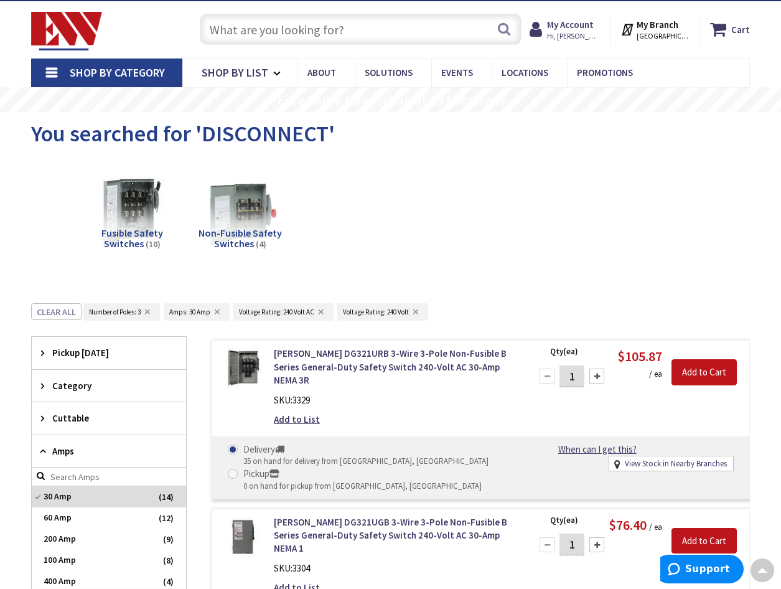
scroll to position [0, 0]
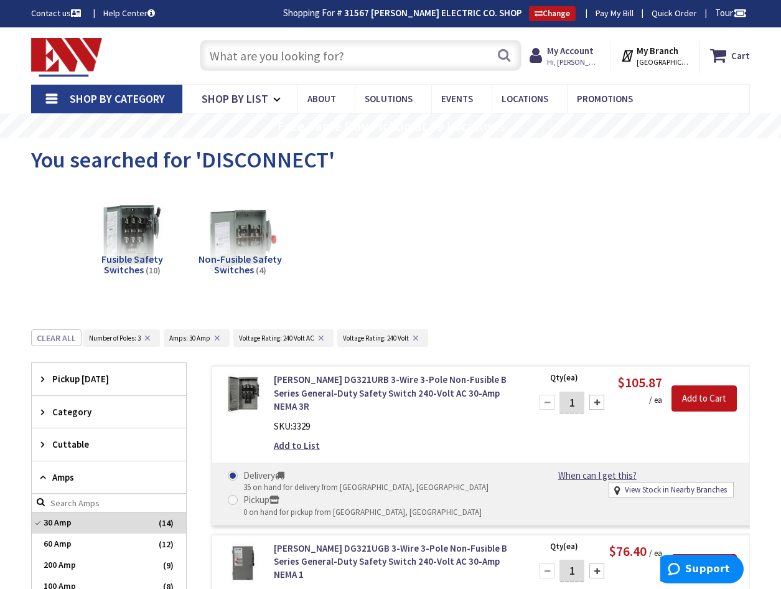
click at [299, 54] on input "text" at bounding box center [361, 55] width 322 height 31
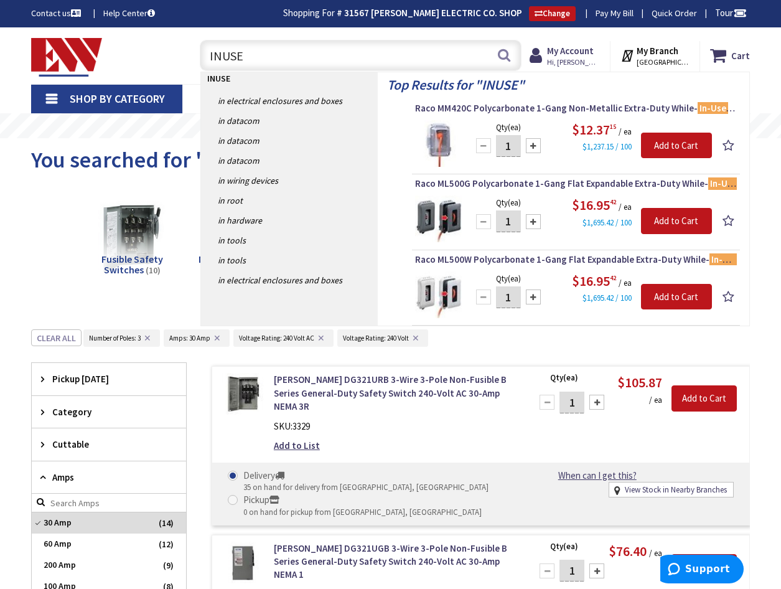
type input "INUSE"
